Goal: Task Accomplishment & Management: Use online tool/utility

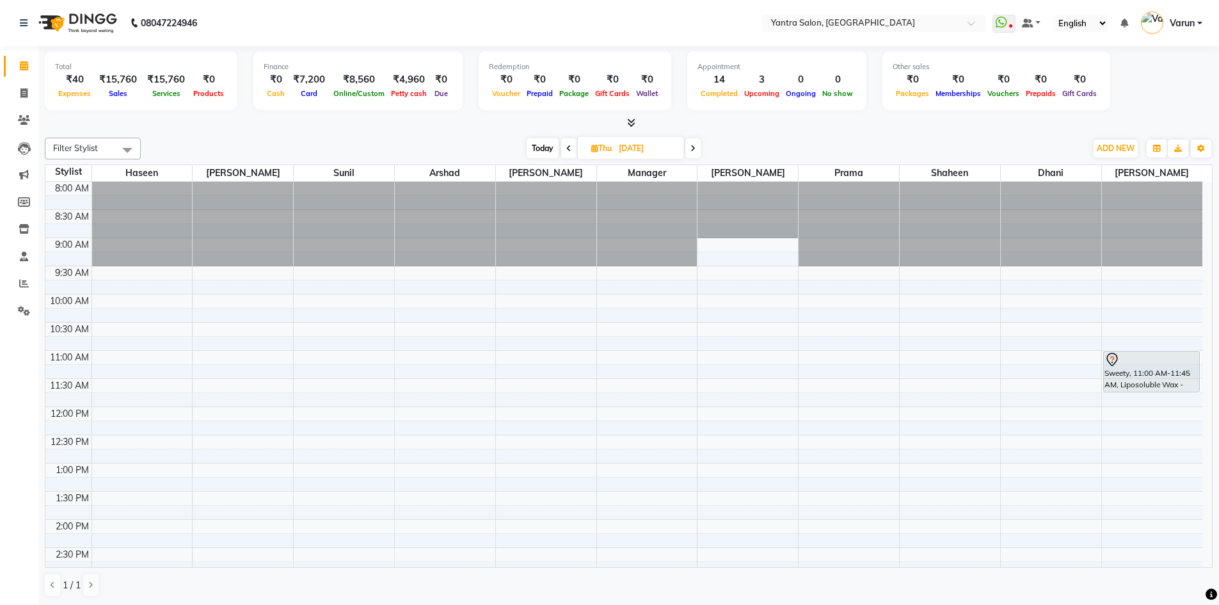
scroll to position [346, 0]
click at [631, 125] on icon at bounding box center [631, 123] width 8 height 10
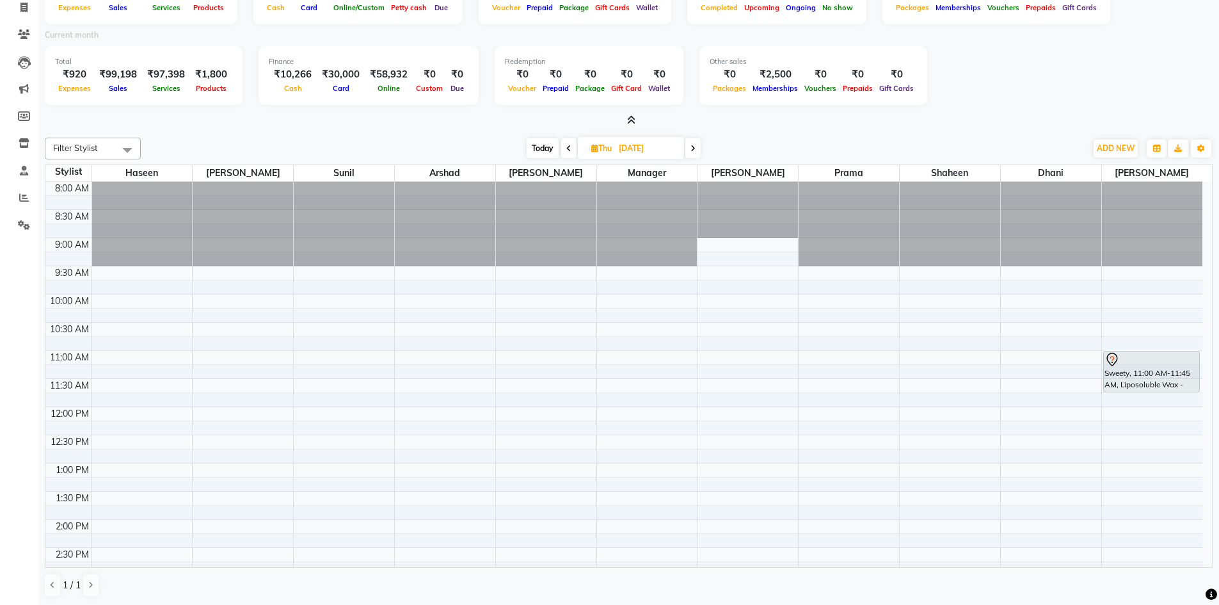
scroll to position [86, 0]
click at [535, 141] on span "Today" at bounding box center [543, 148] width 32 height 20
type input "03-10-2025"
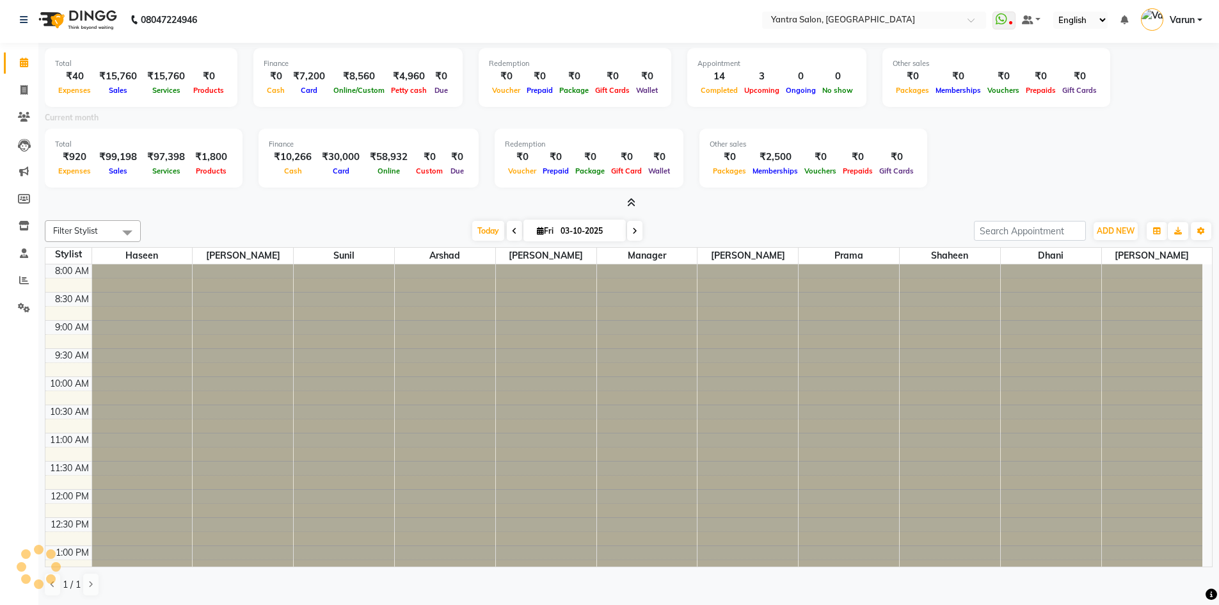
scroll to position [430, 0]
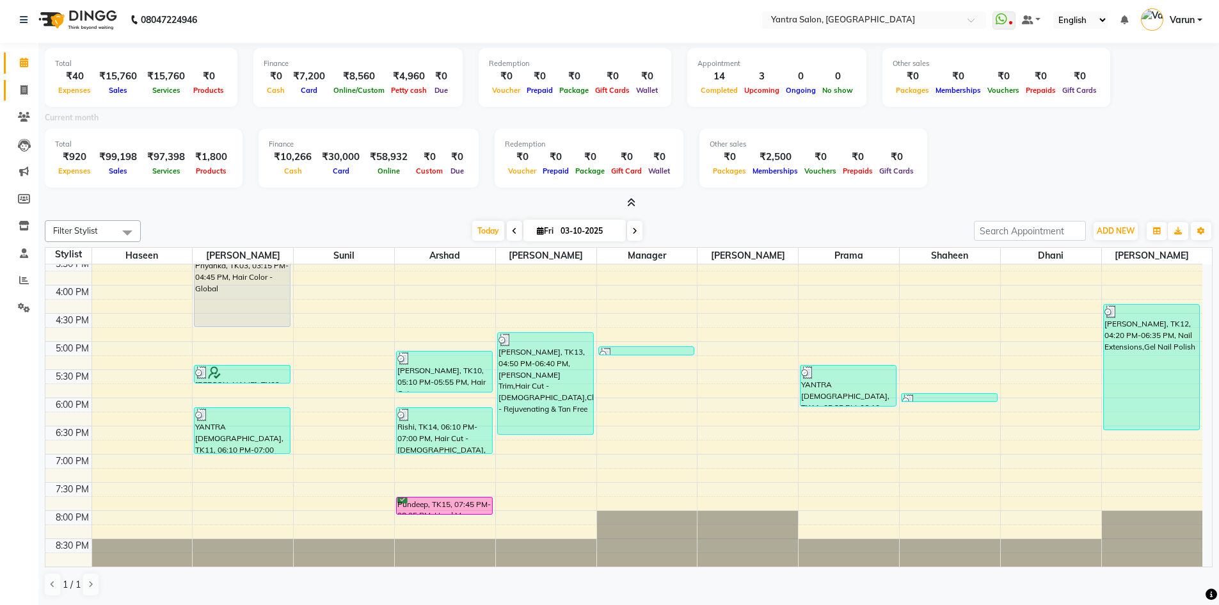
click at [14, 98] on link "Invoice" at bounding box center [19, 90] width 31 height 21
select select "service"
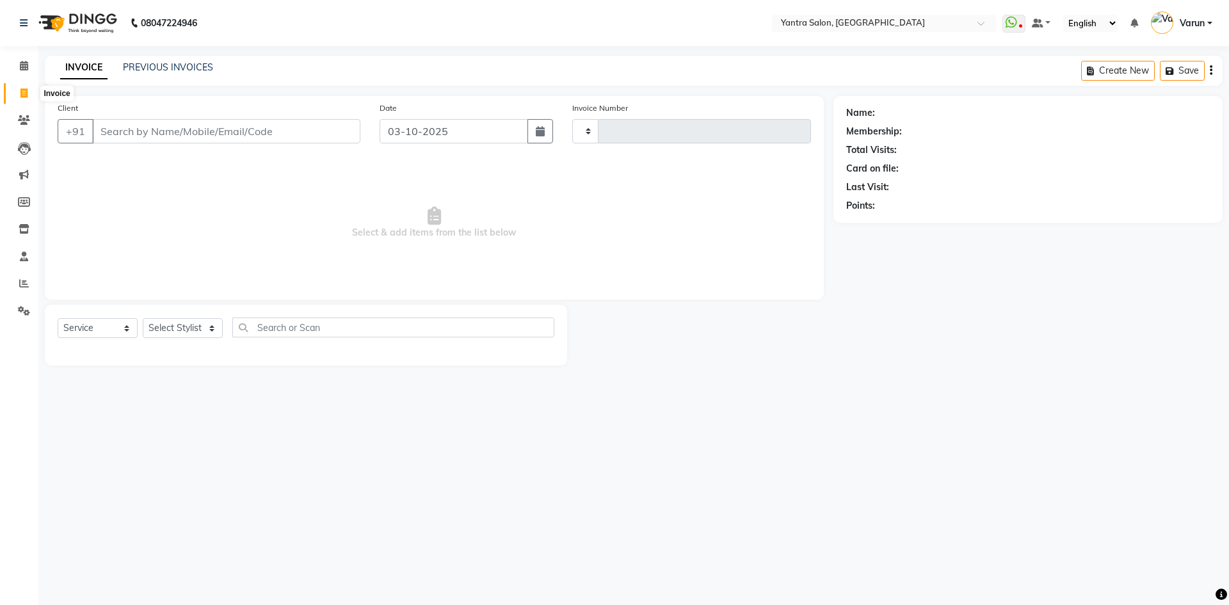
type input "2864"
select select "6253"
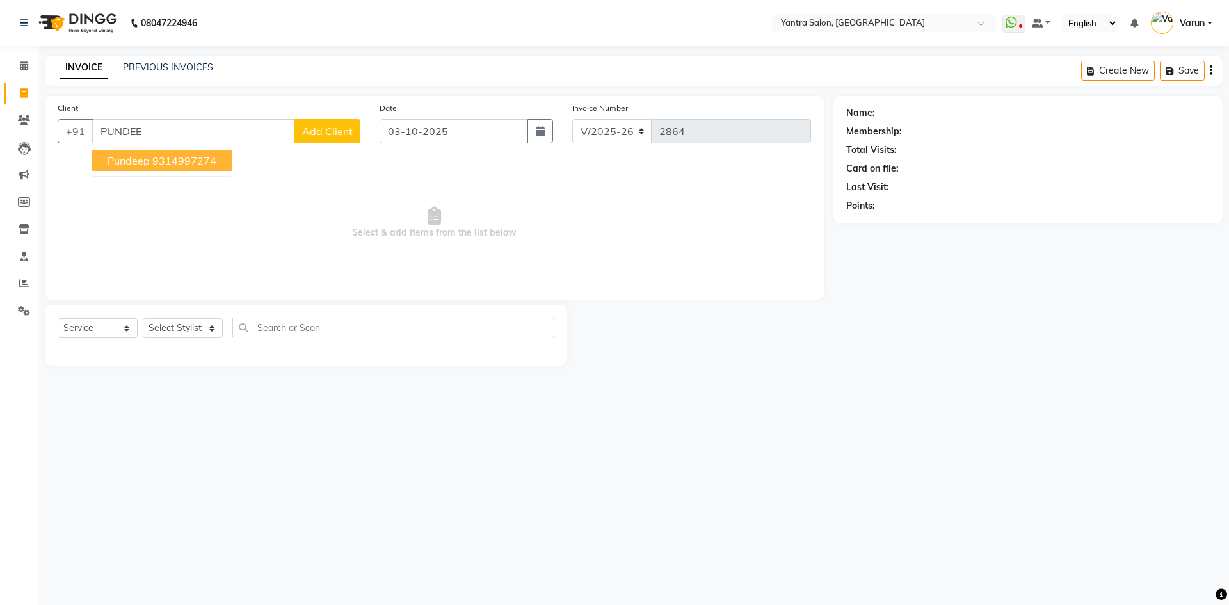
click at [218, 161] on button "Pundeep 9314997274" at bounding box center [162, 160] width 140 height 20
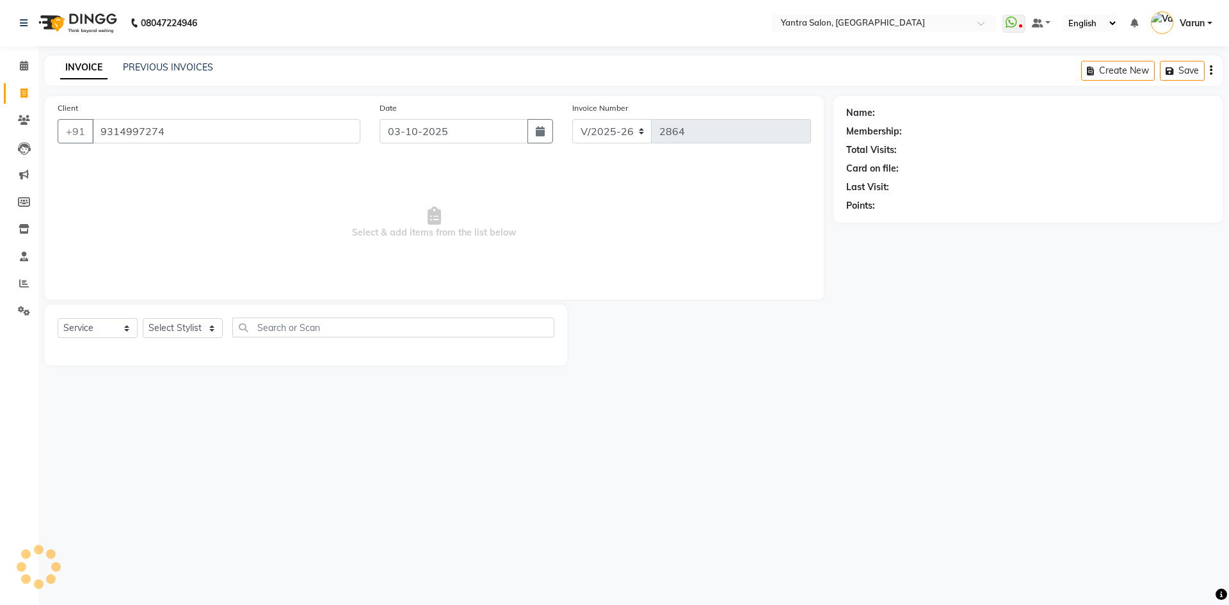
type input "9314997274"
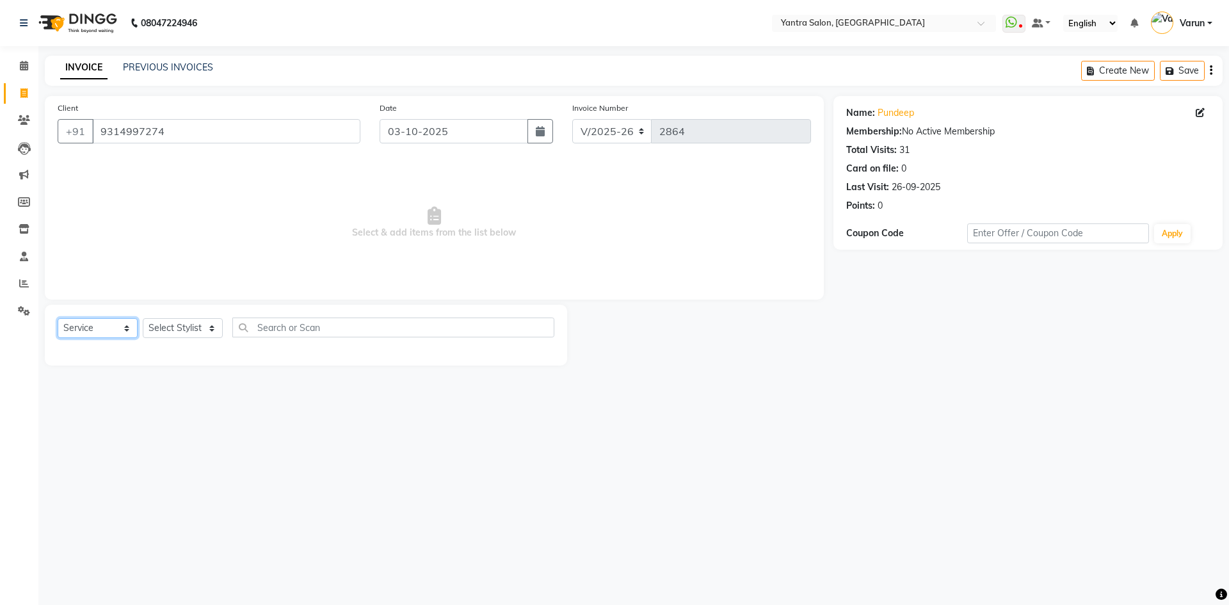
click at [131, 330] on select "Select Service Product Membership Package Voucher Prepaid Gift Card" at bounding box center [98, 328] width 80 height 20
select select "V"
click at [58, 318] on select "Select Service Product Membership Package Voucher Prepaid Gift Card" at bounding box center [98, 328] width 80 height 20
click at [189, 338] on select "Select Stylist admin [PERSON_NAME] Dhani Haseen [PERSON_NAME] Manager [PERSON_N…" at bounding box center [183, 328] width 80 height 20
select select "46998"
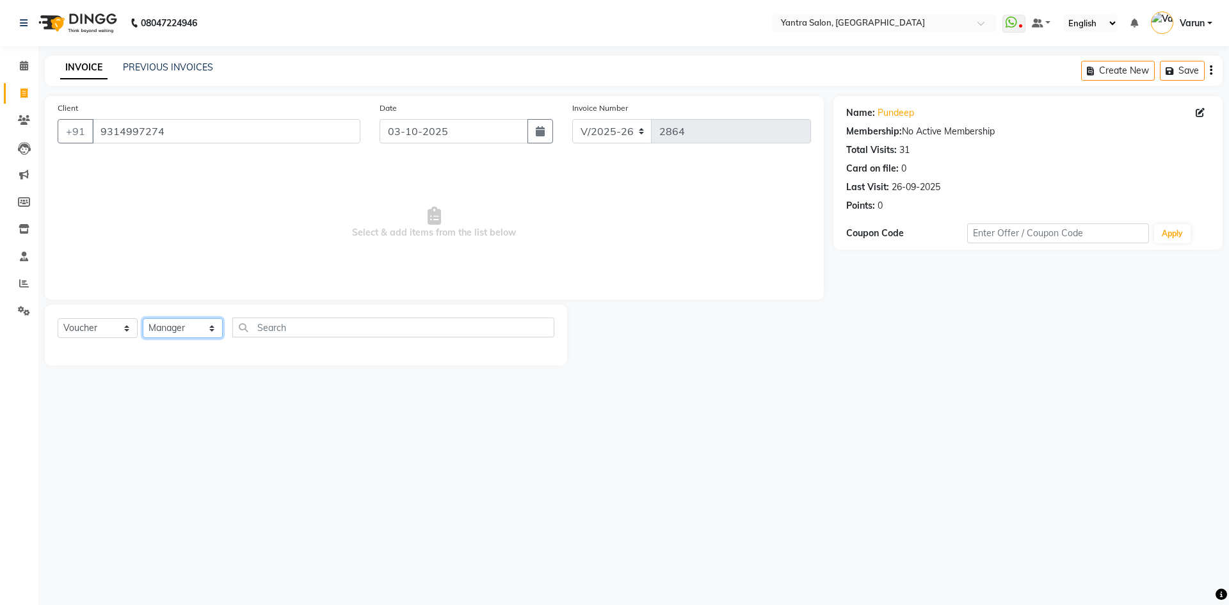
click at [143, 318] on select "Select Stylist admin [PERSON_NAME] Dhani Haseen [PERSON_NAME] Manager [PERSON_N…" at bounding box center [183, 328] width 80 height 20
click at [280, 336] on input "text" at bounding box center [393, 328] width 322 height 20
click at [88, 334] on select "Select Service Product Membership Package Voucher Prepaid Gift Card" at bounding box center [98, 328] width 80 height 20
select select "P"
click at [58, 318] on select "Select Service Product Membership Package Voucher Prepaid Gift Card" at bounding box center [98, 328] width 80 height 20
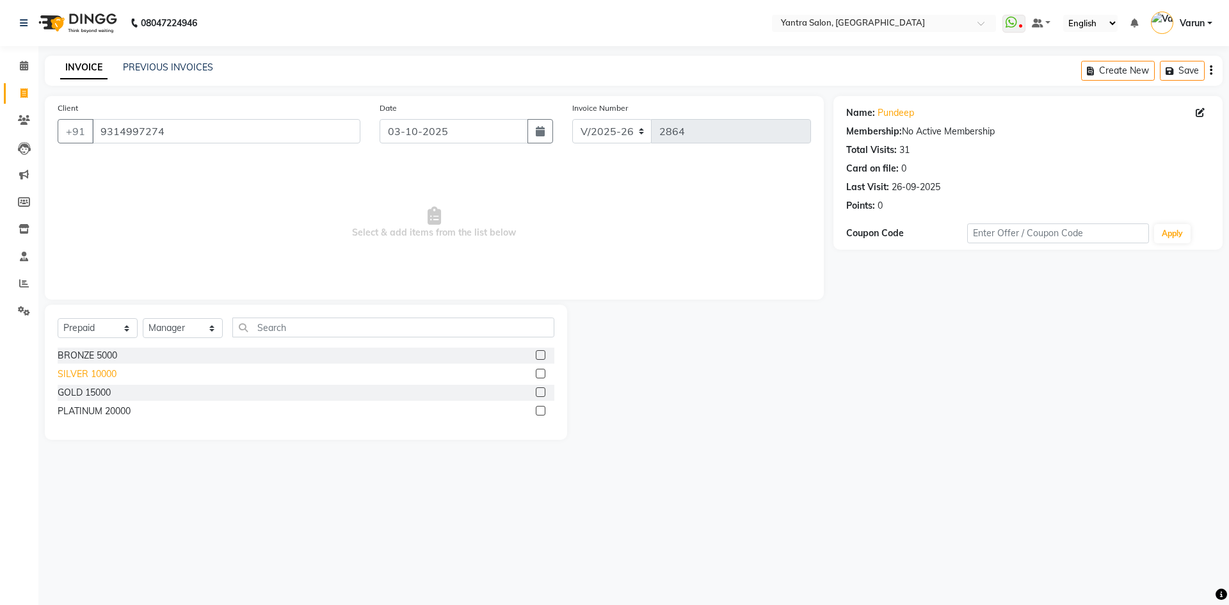
click at [93, 374] on div "SILVER 10000" at bounding box center [87, 373] width 59 height 13
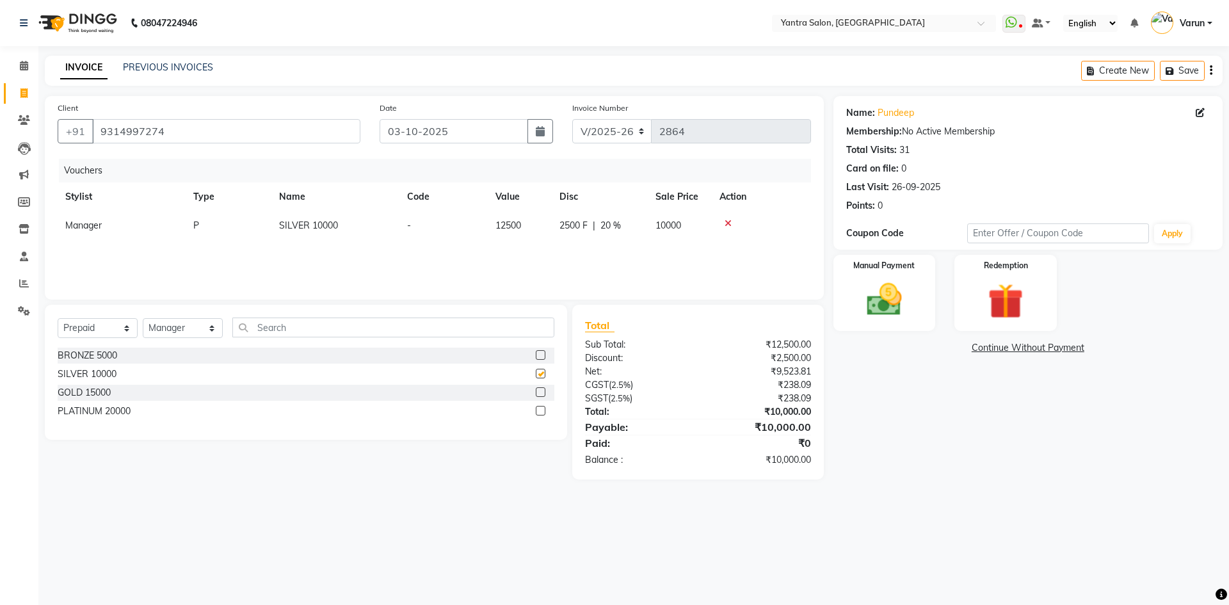
checkbox input "false"
click at [880, 289] on img at bounding box center [885, 299] width 60 height 42
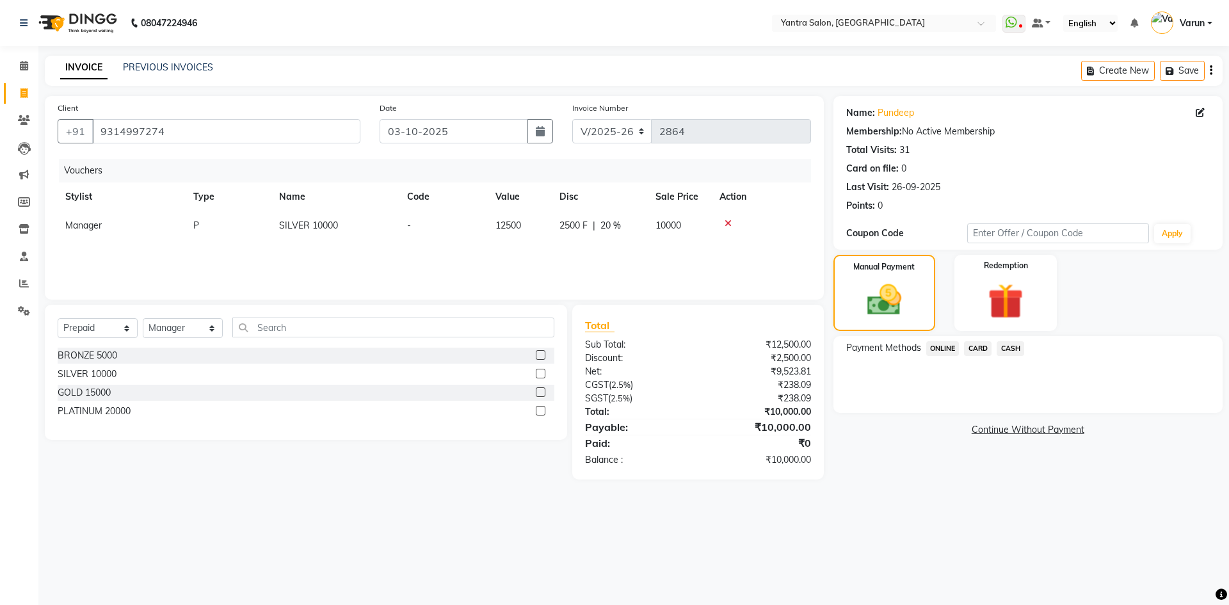
click at [936, 348] on span "ONLINE" at bounding box center [942, 348] width 33 height 15
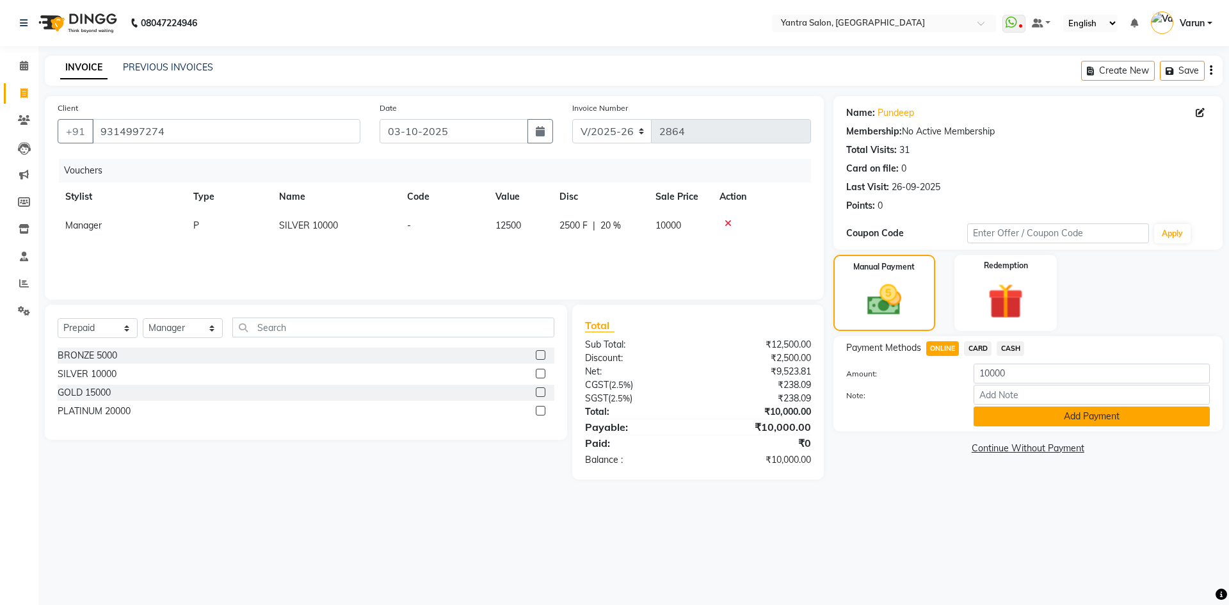
click at [1032, 421] on button "Add Payment" at bounding box center [1092, 416] width 236 height 20
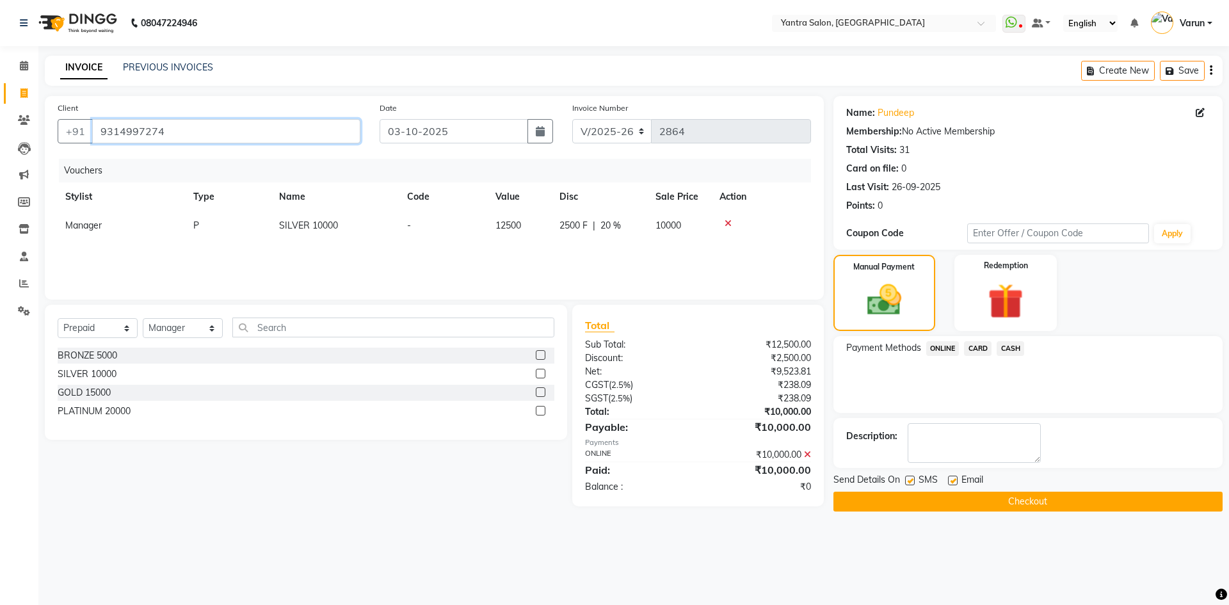
click at [196, 133] on input "9314997274" at bounding box center [226, 131] width 268 height 24
click at [986, 502] on button "Checkout" at bounding box center [1027, 502] width 389 height 20
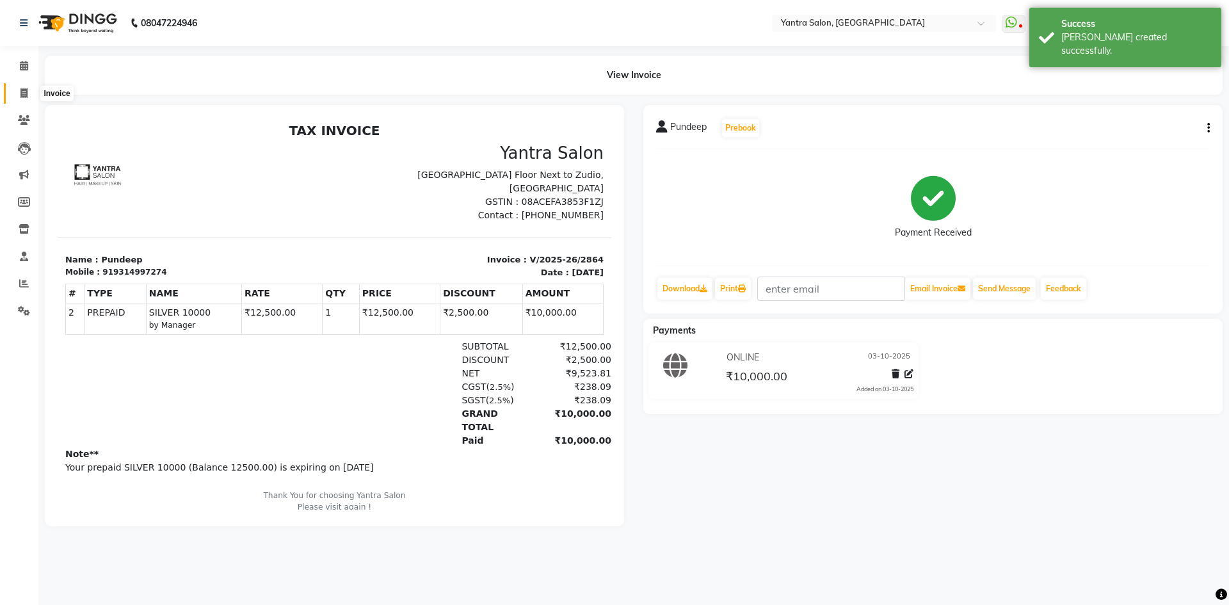
click at [15, 89] on span at bounding box center [24, 93] width 22 height 15
select select "service"
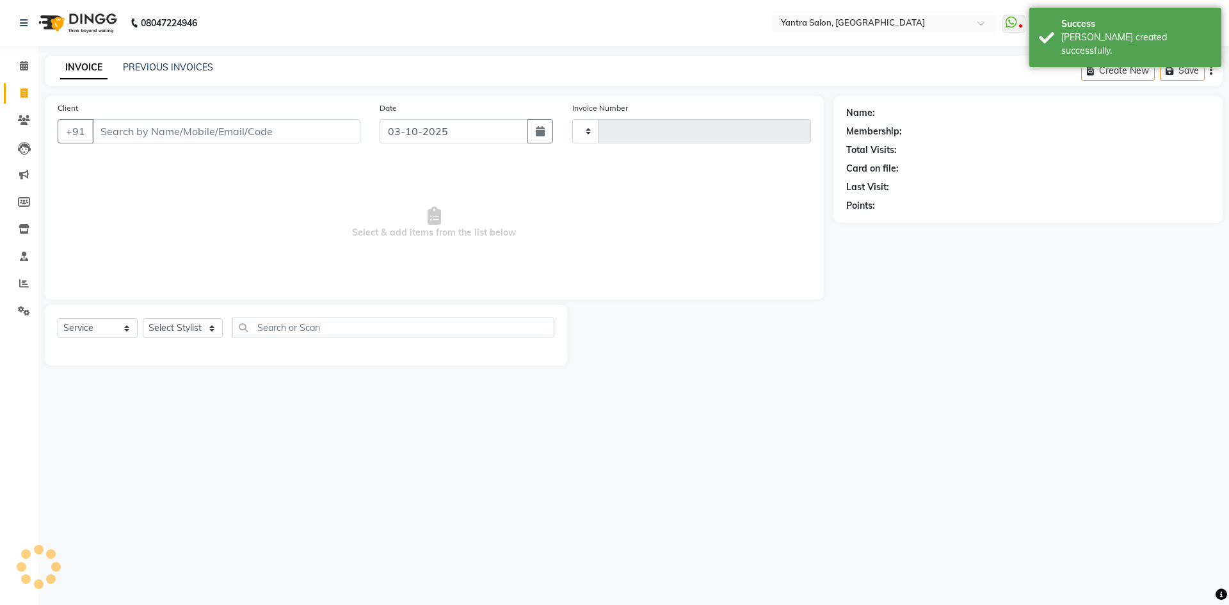
type input "2865"
select select "6253"
click at [253, 132] on input "Client" at bounding box center [226, 131] width 268 height 24
type input "9314997274"
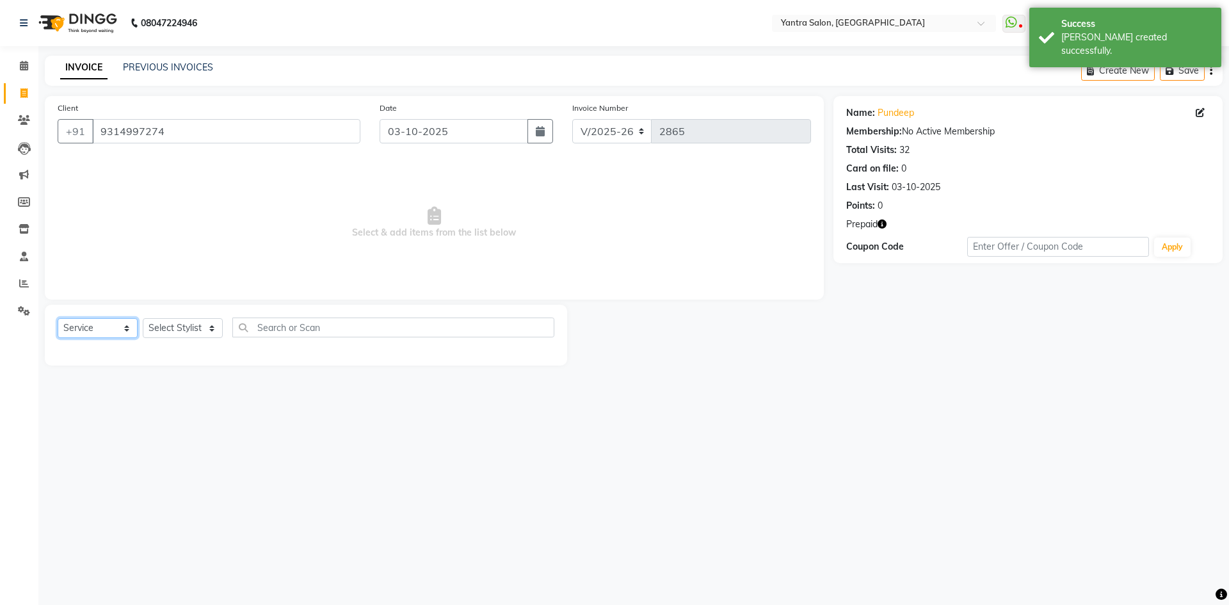
click at [102, 321] on select "Select Service Product Membership Package Voucher Prepaid Gift Card" at bounding box center [98, 328] width 80 height 20
click at [213, 325] on select "Select Stylist admin [PERSON_NAME] Dhani Haseen [PERSON_NAME] Manager [PERSON_N…" at bounding box center [183, 328] width 80 height 20
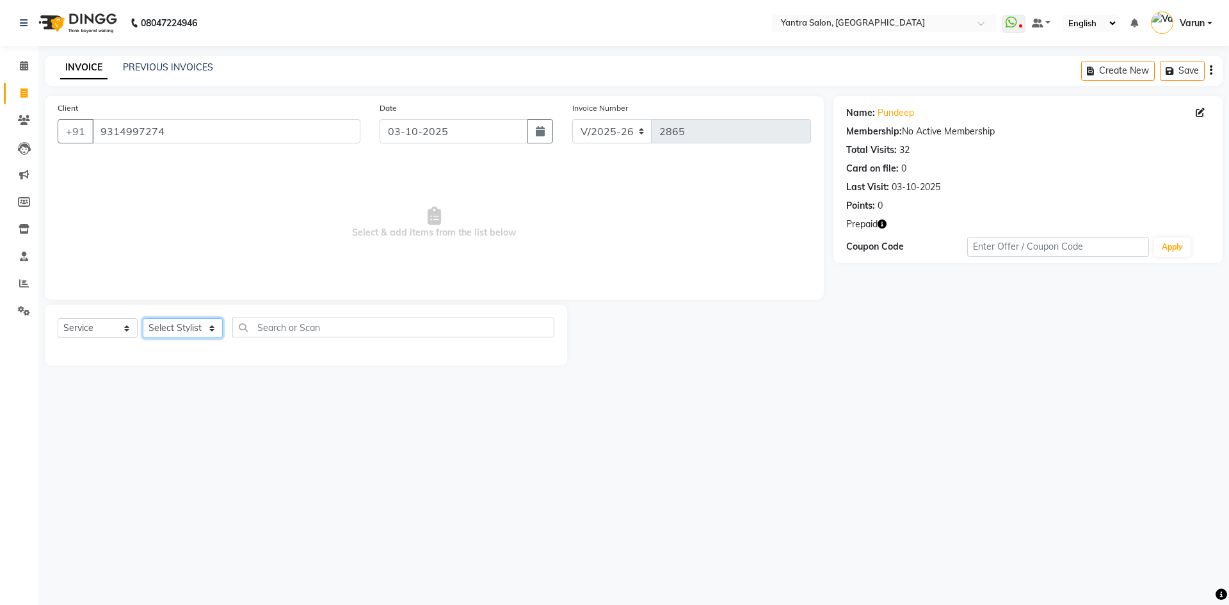
select select "46998"
click at [143, 318] on select "Select Stylist admin [PERSON_NAME] Dhani Haseen [PERSON_NAME] Manager [PERSON_N…" at bounding box center [183, 328] width 80 height 20
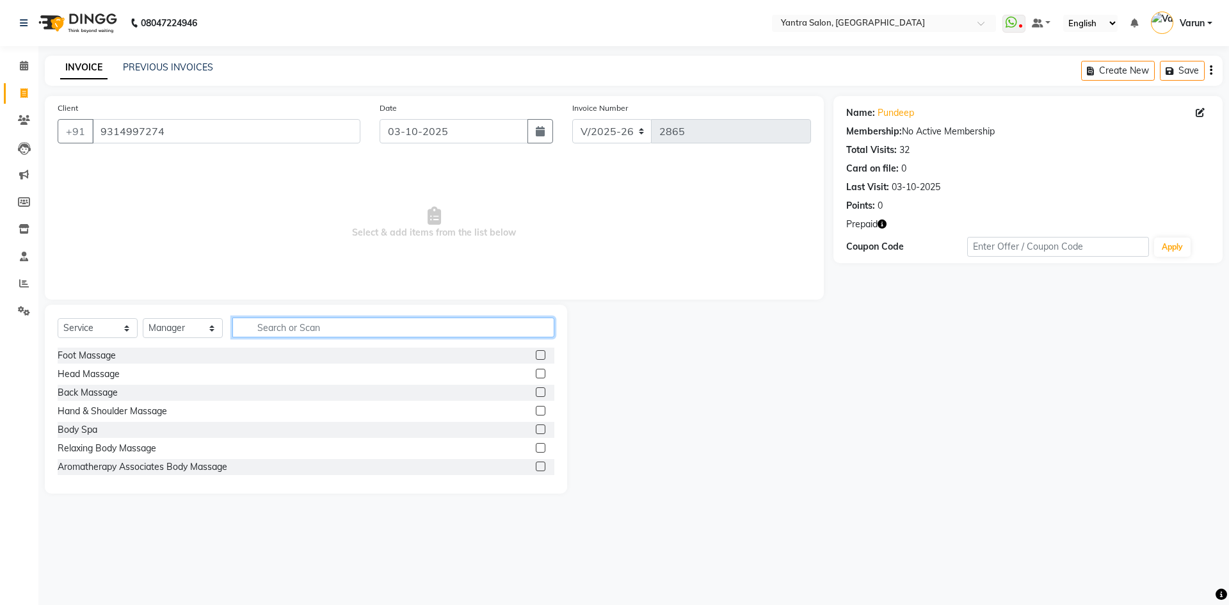
click at [271, 335] on input "text" at bounding box center [393, 328] width 322 height 20
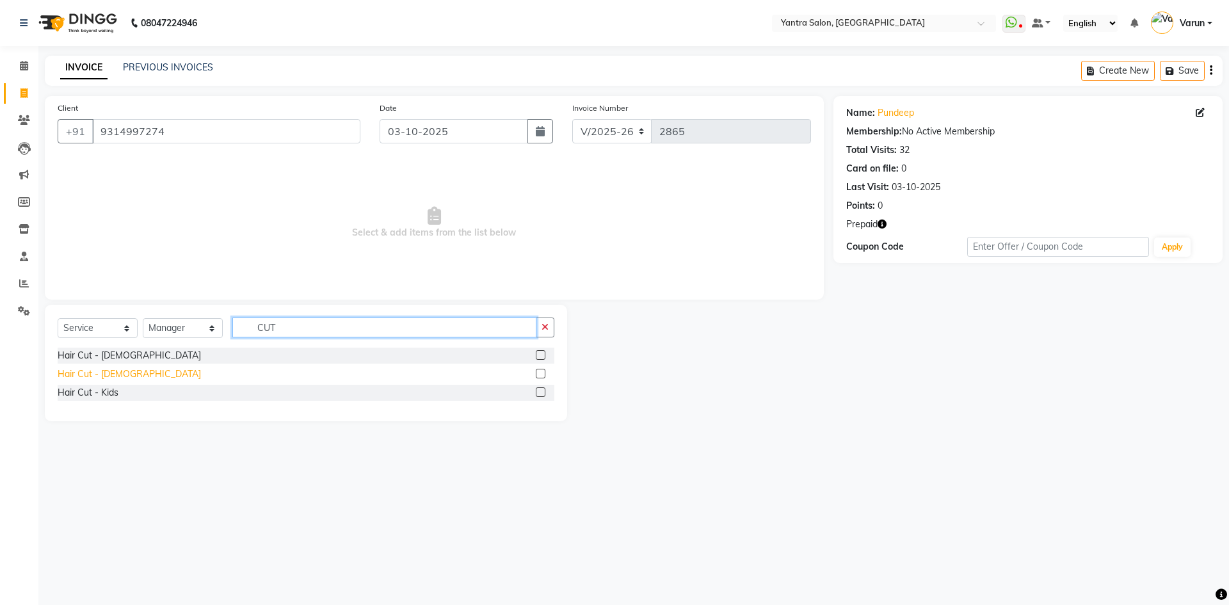
type input "CUT"
click at [107, 371] on div "Hair Cut - [DEMOGRAPHIC_DATA]" at bounding box center [129, 373] width 143 height 13
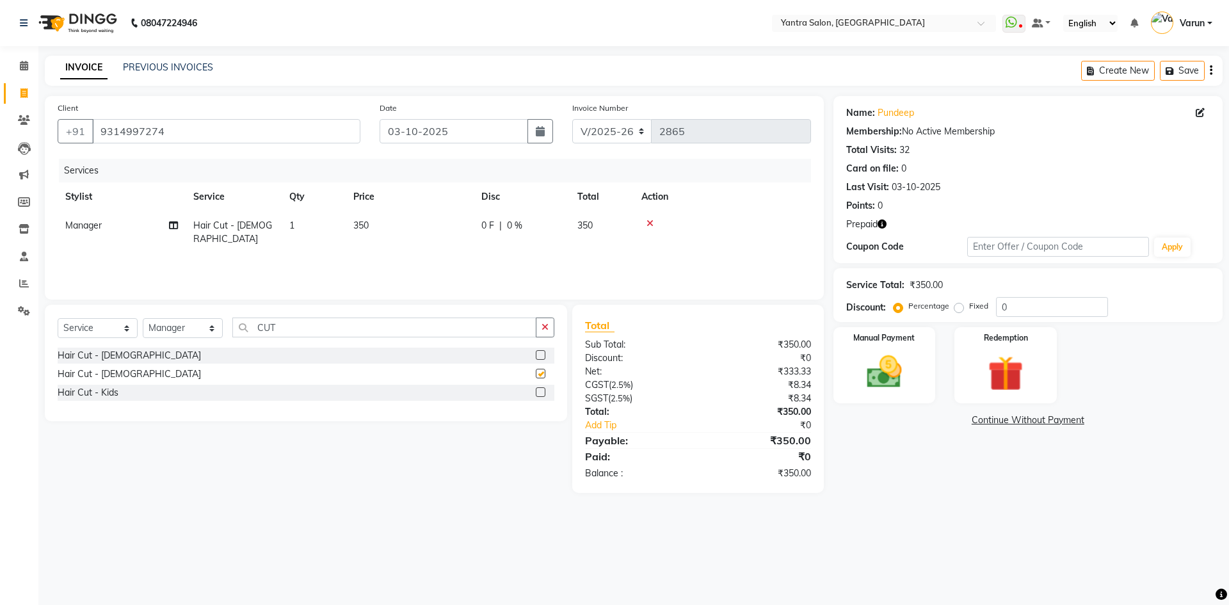
checkbox input "false"
click at [260, 330] on input "CUT" at bounding box center [384, 328] width 304 height 20
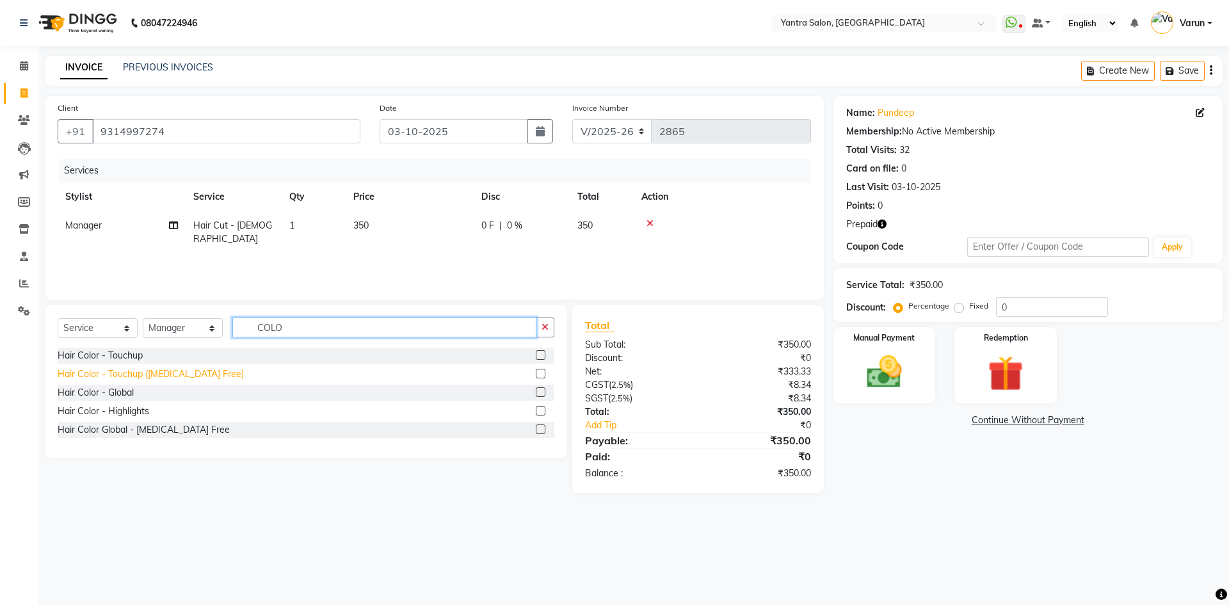
type input "COLO"
click at [123, 374] on div "Hair Color - Touchup ([MEDICAL_DATA] Free)" at bounding box center [151, 373] width 186 height 13
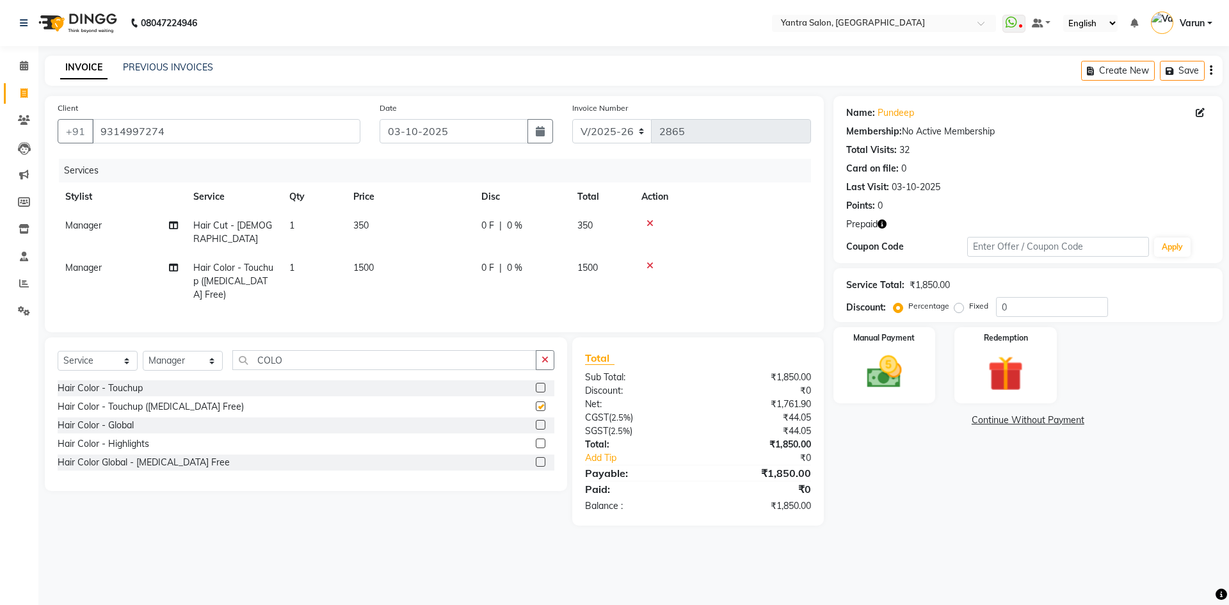
checkbox input "false"
click at [419, 254] on td "1500" at bounding box center [410, 281] width 128 height 56
select select "46998"
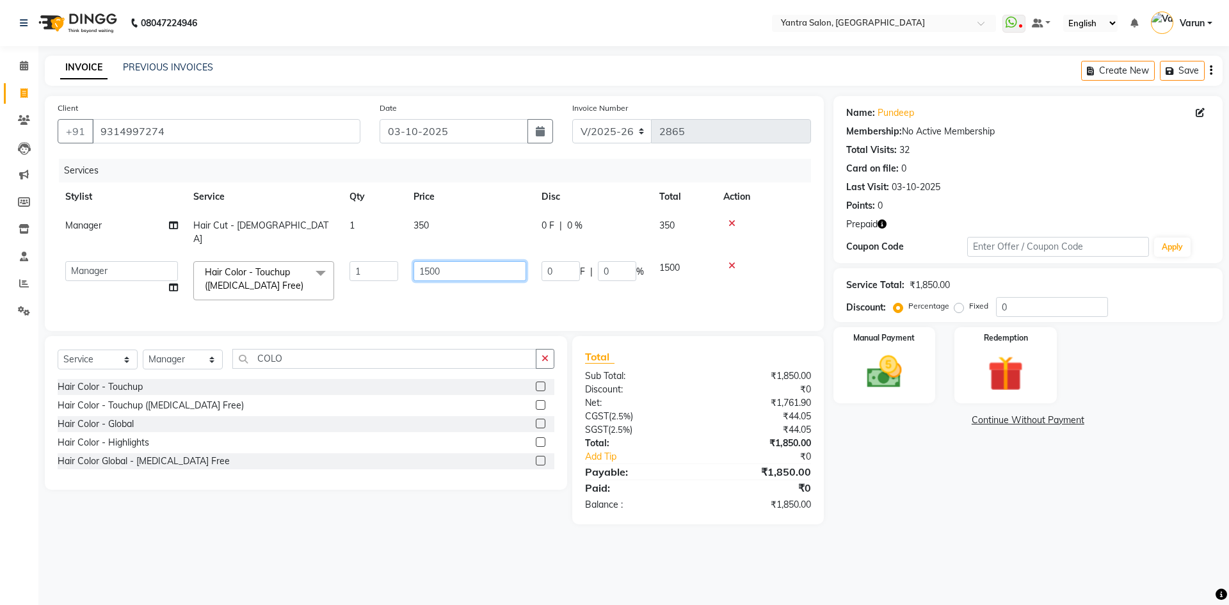
click at [419, 261] on input "1500" at bounding box center [470, 271] width 113 height 20
drag, startPoint x: 419, startPoint y: 254, endPoint x: 413, endPoint y: 248, distance: 8.6
click at [419, 261] on input "1500" at bounding box center [470, 271] width 113 height 20
type input "1200"
click at [912, 466] on div "Name: Pundeep Membership: No Active Membership Total Visits: 32 Card on file: 0…" at bounding box center [1032, 310] width 399 height 428
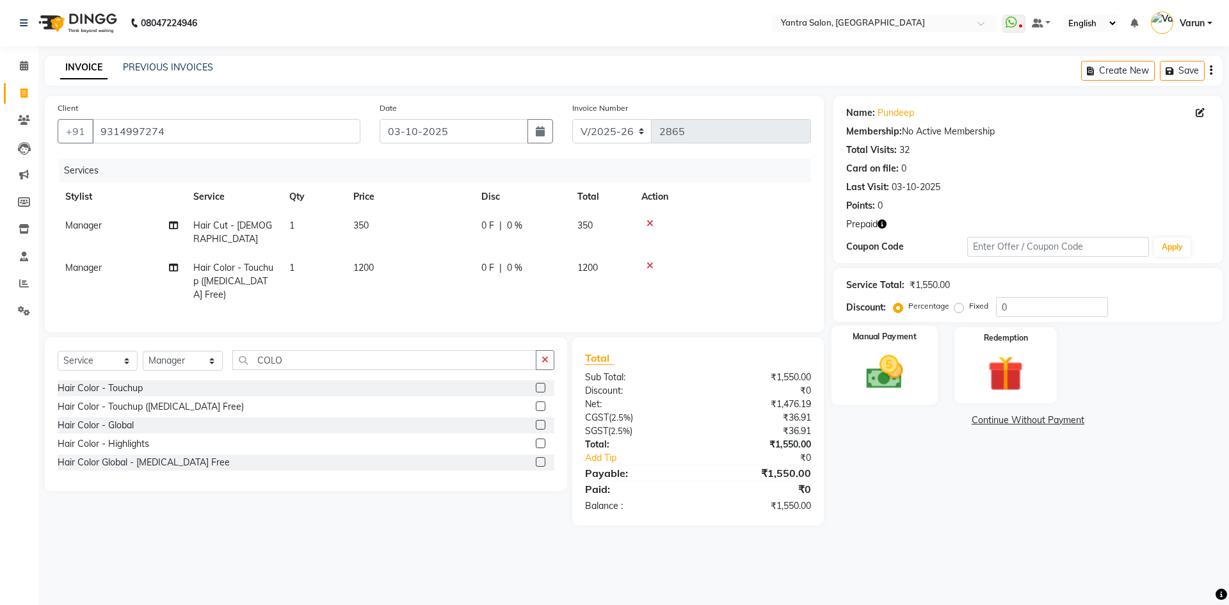
click at [927, 375] on div "Manual Payment" at bounding box center [884, 365] width 106 height 79
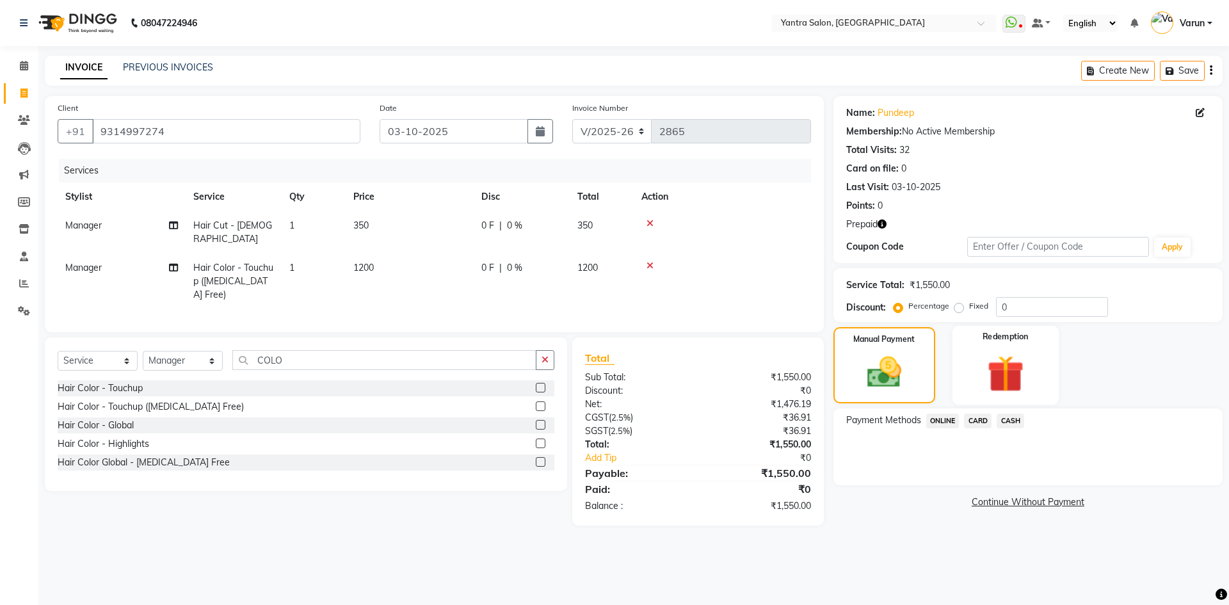
click at [1028, 381] on img at bounding box center [1006, 373] width 60 height 45
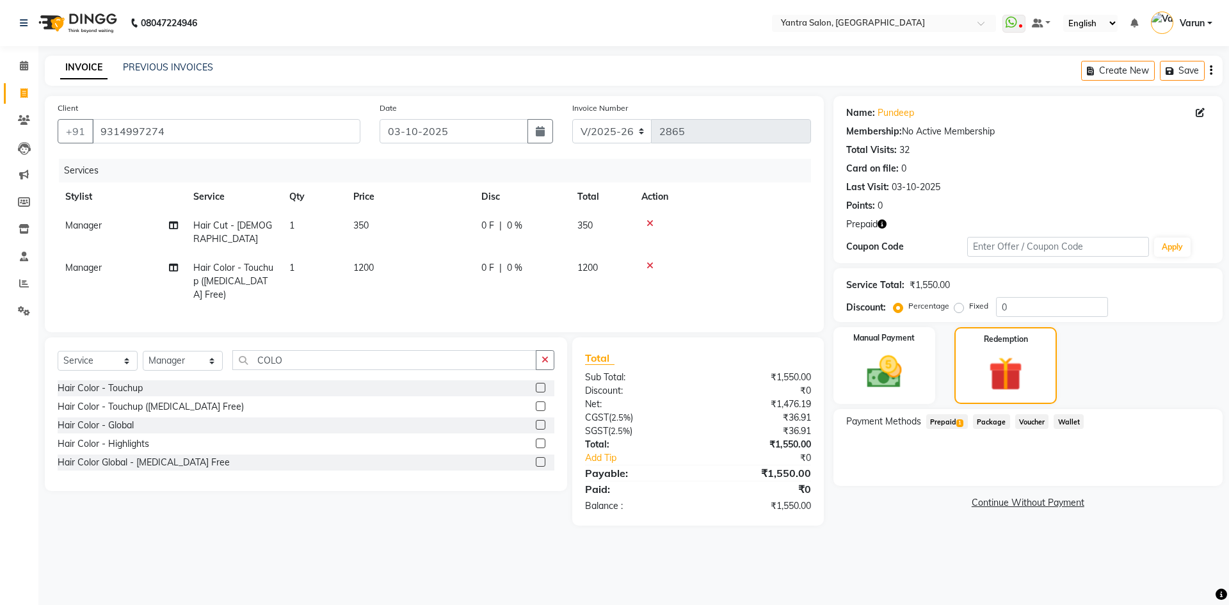
click at [958, 425] on span "1" at bounding box center [959, 423] width 7 height 8
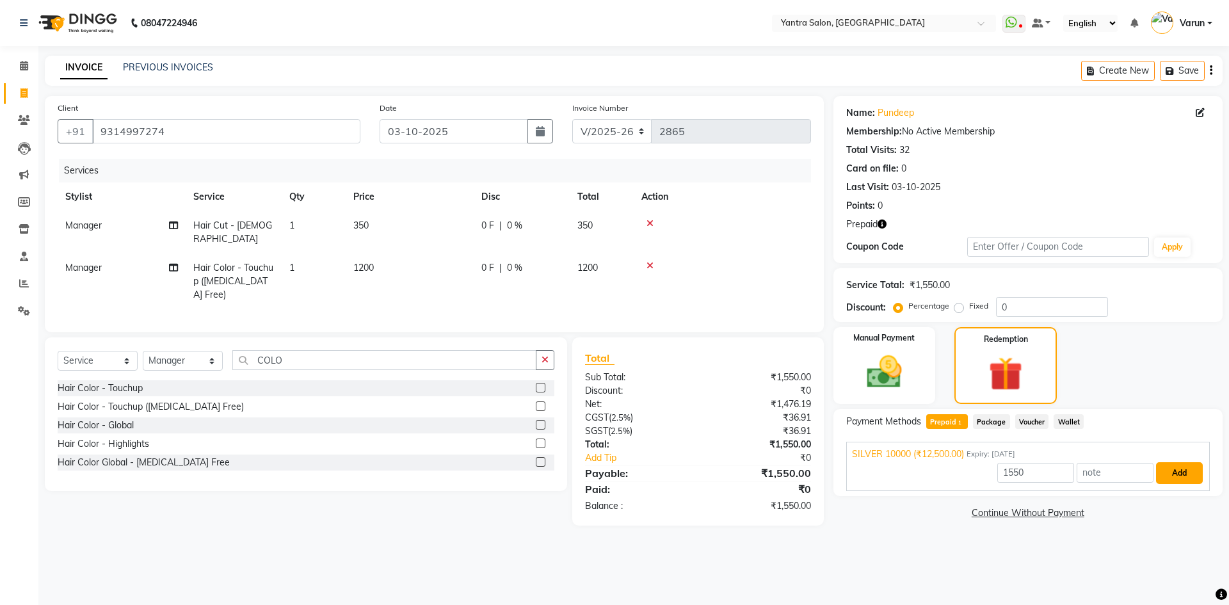
click at [1189, 478] on button "Add" at bounding box center [1179, 473] width 47 height 22
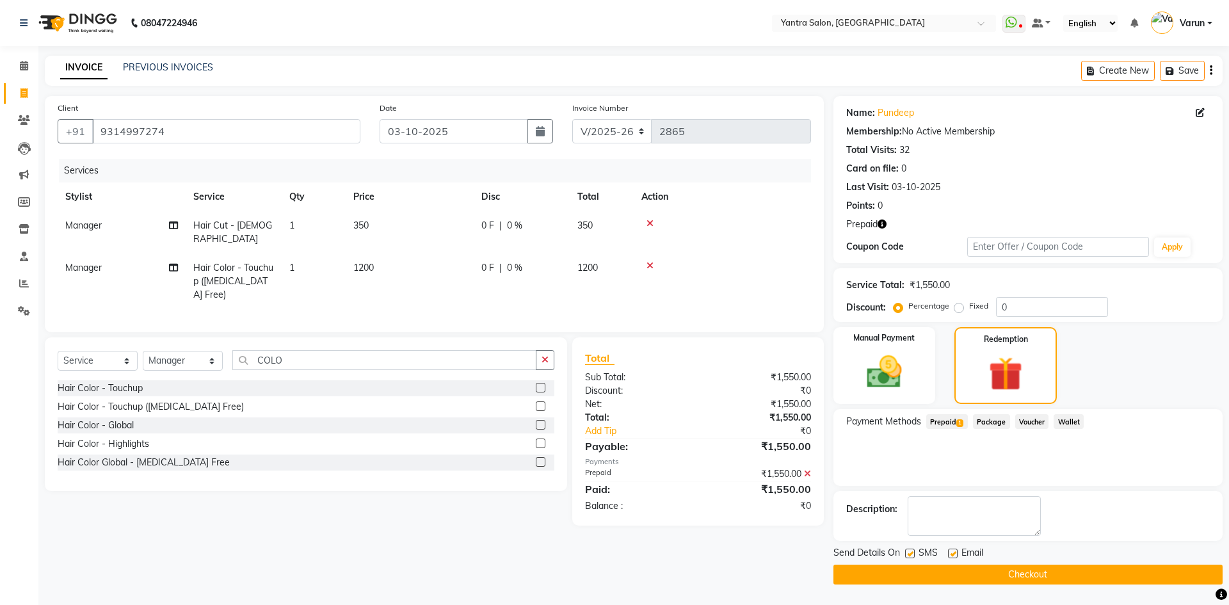
click at [429, 264] on td "1200" at bounding box center [410, 281] width 128 height 56
select select "46998"
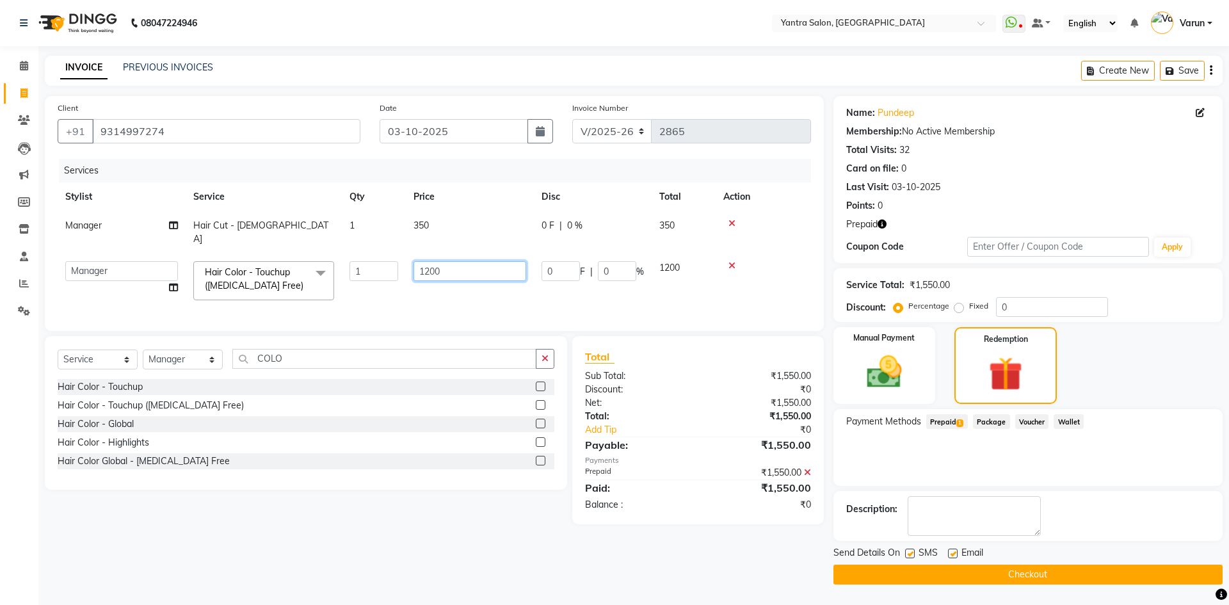
click at [429, 264] on input "1200" at bounding box center [470, 271] width 113 height 20
type input "1000"
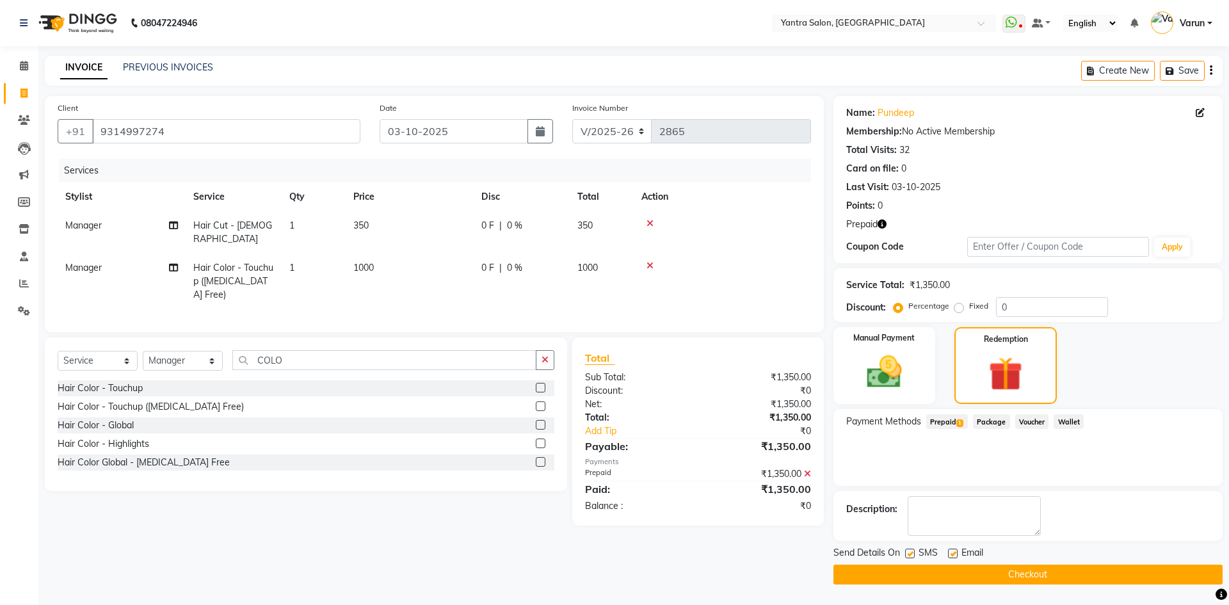
click at [954, 428] on span "Prepaid 1" at bounding box center [947, 421] width 42 height 15
click at [997, 571] on button "Checkout" at bounding box center [1027, 575] width 389 height 20
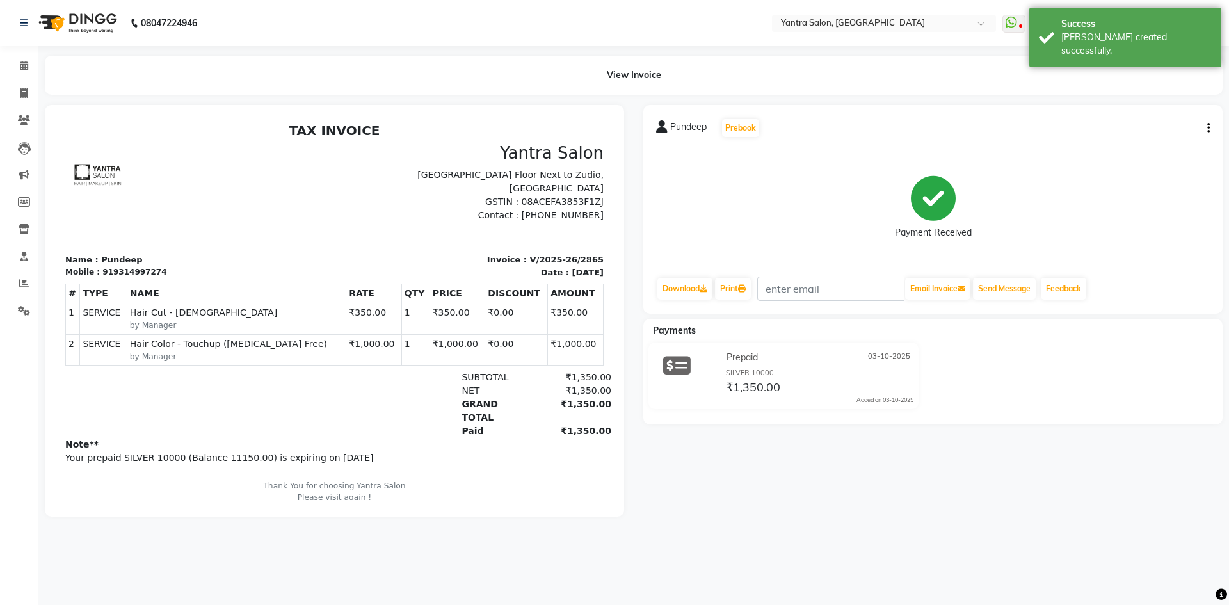
click at [12, 77] on li "Calendar" at bounding box center [19, 66] width 38 height 28
click at [12, 76] on link "Calendar" at bounding box center [19, 66] width 31 height 21
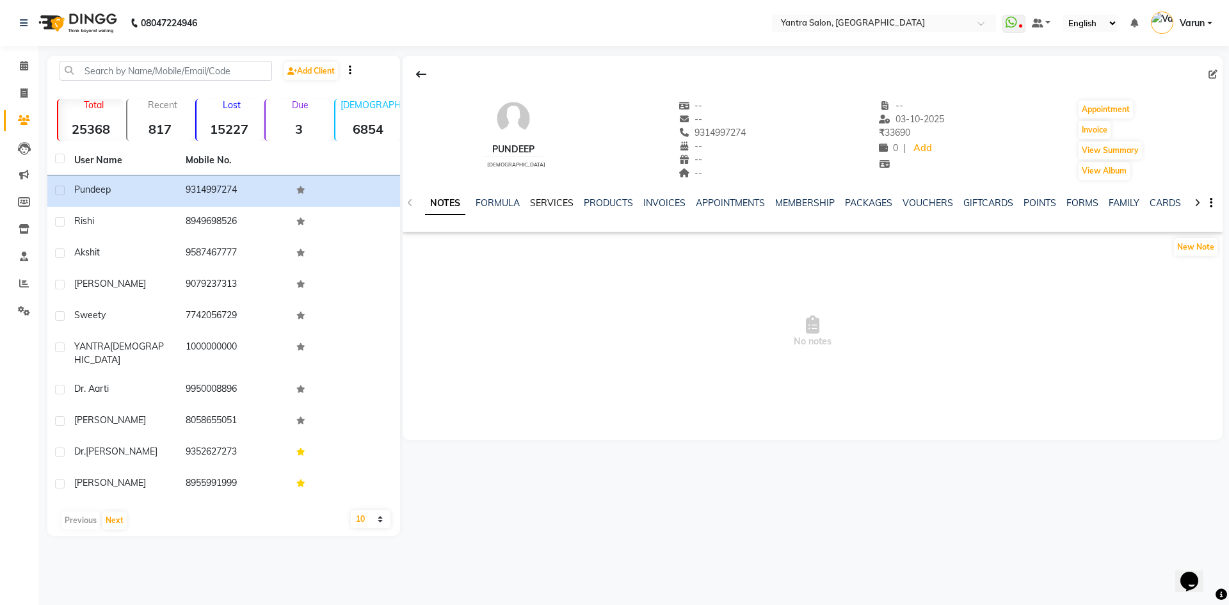
click at [559, 202] on link "SERVICES" at bounding box center [552, 203] width 44 height 12
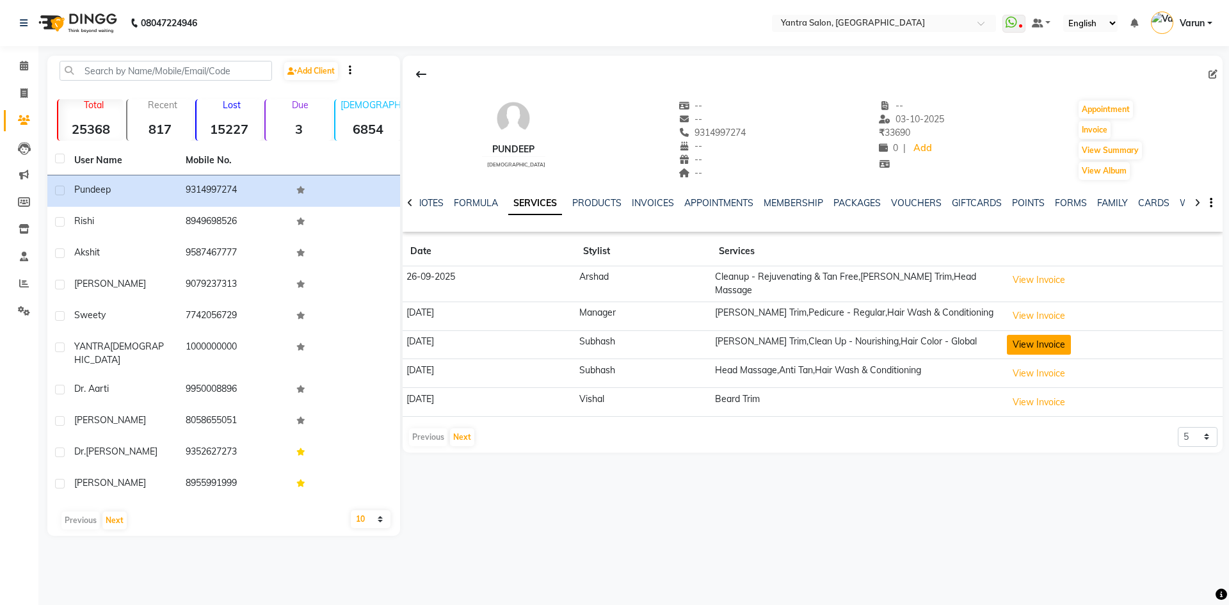
click at [1046, 335] on button "View Invoice" at bounding box center [1039, 345] width 64 height 20
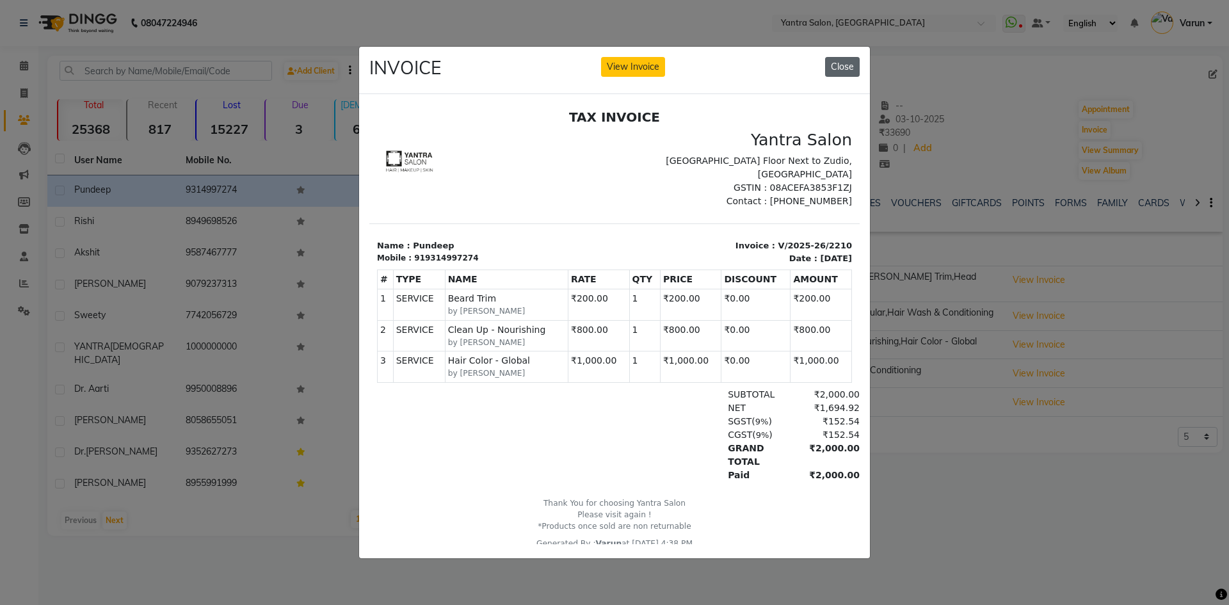
click at [844, 58] on button "Close" at bounding box center [842, 67] width 35 height 20
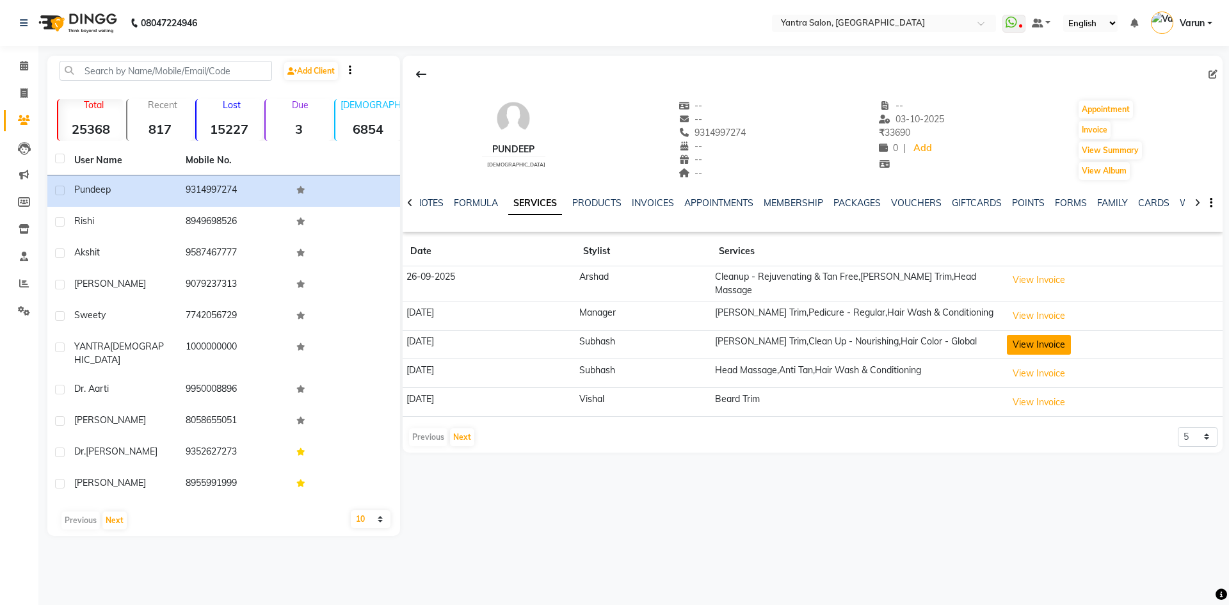
click at [1038, 342] on button "View Invoice" at bounding box center [1039, 345] width 64 height 20
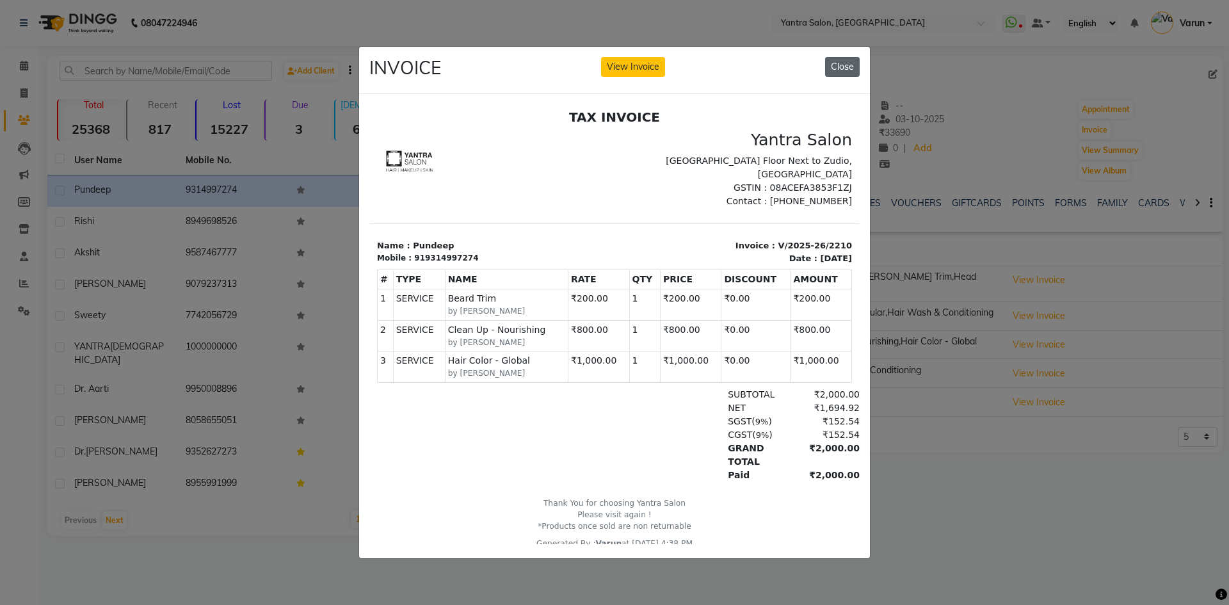
click at [855, 61] on button "Close" at bounding box center [842, 67] width 35 height 20
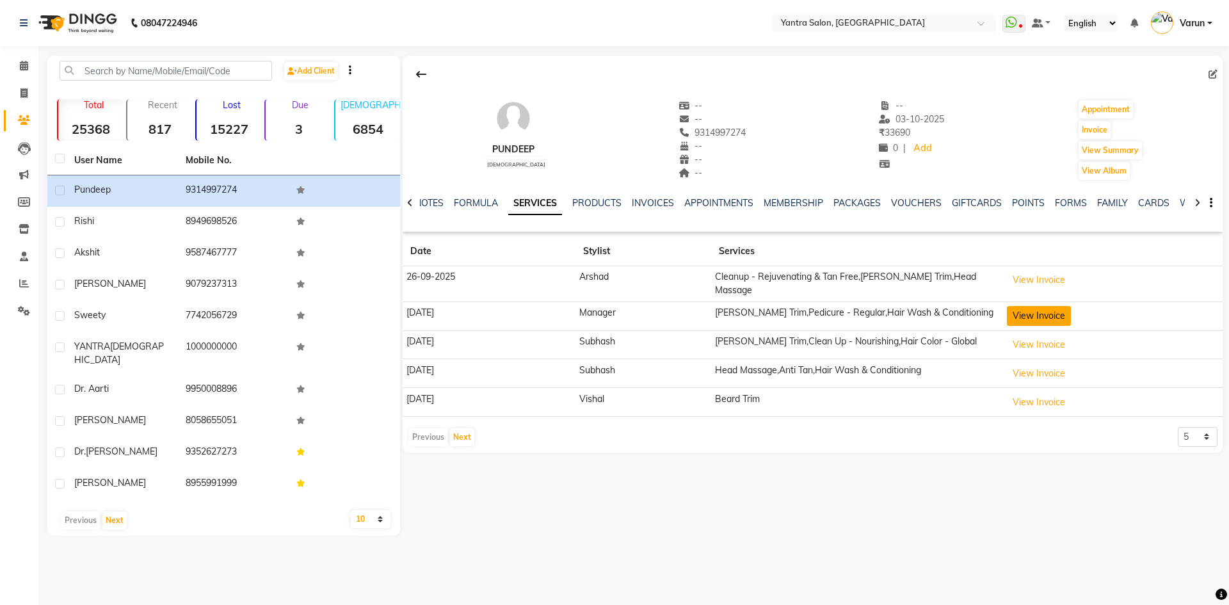
click at [1028, 317] on button "View Invoice" at bounding box center [1039, 316] width 64 height 20
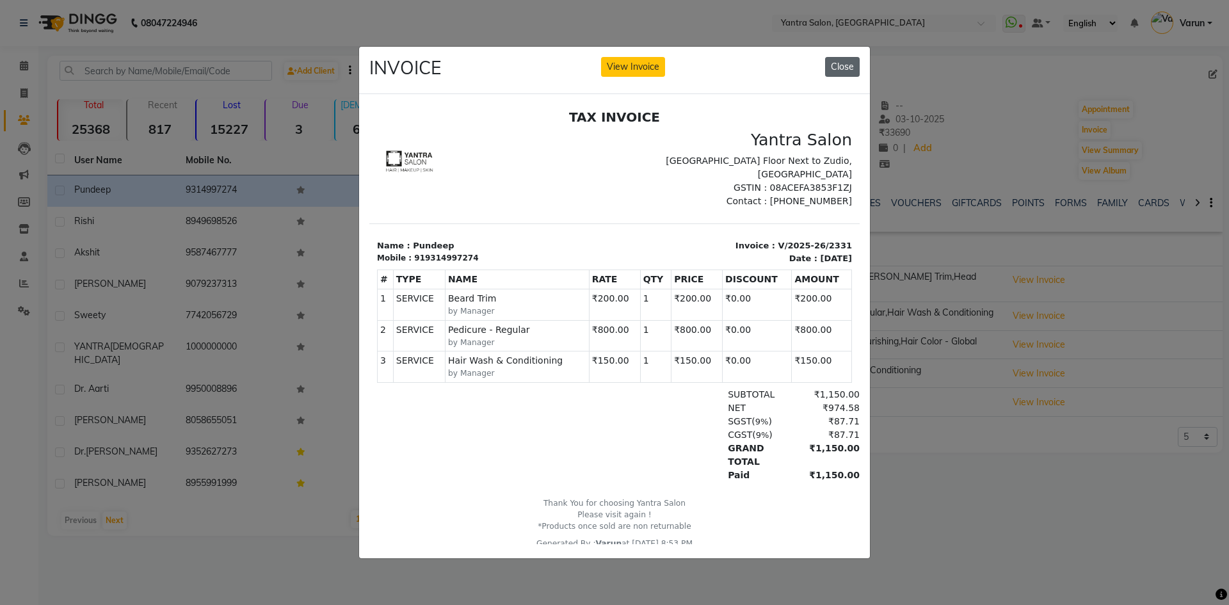
click at [837, 69] on button "Close" at bounding box center [842, 67] width 35 height 20
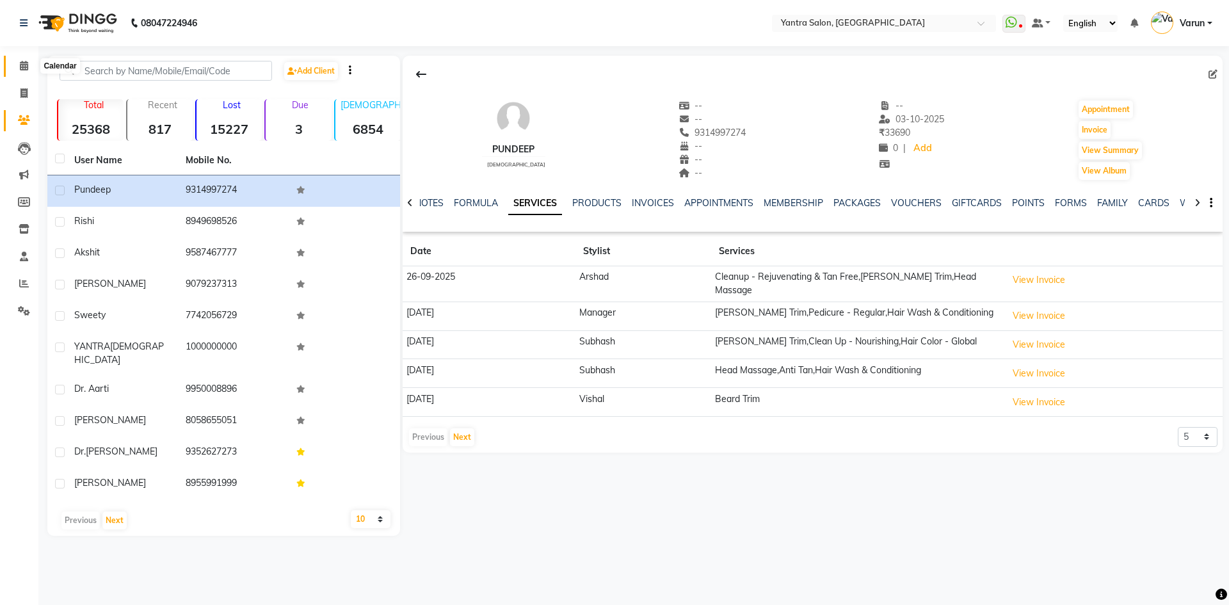
drag, startPoint x: 24, startPoint y: 61, endPoint x: 27, endPoint y: 67, distance: 7.2
click at [24, 61] on icon at bounding box center [24, 66] width 8 height 10
